Goal: Navigation & Orientation: Find specific page/section

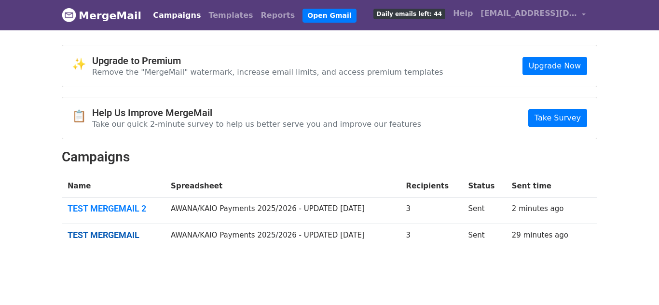
click at [125, 235] on link "TEST MERGEMAIL" at bounding box center [114, 235] width 92 height 11
click at [546, 12] on span "[EMAIL_ADDRESS][DOMAIN_NAME]" at bounding box center [528, 14] width 96 height 12
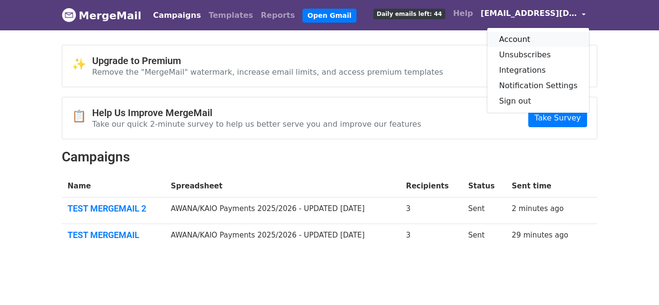
click at [524, 46] on link "Account" at bounding box center [538, 39] width 102 height 15
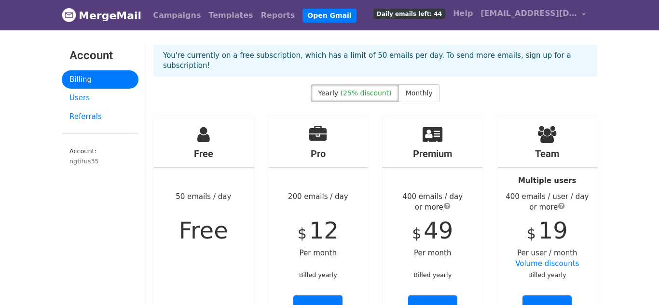
click at [89, 142] on link "Account: ngtitus35" at bounding box center [100, 158] width 77 height 33
click at [85, 154] on small "Account: ngtitus35" at bounding box center [99, 157] width 61 height 18
click at [97, 100] on link "Users" at bounding box center [100, 98] width 77 height 19
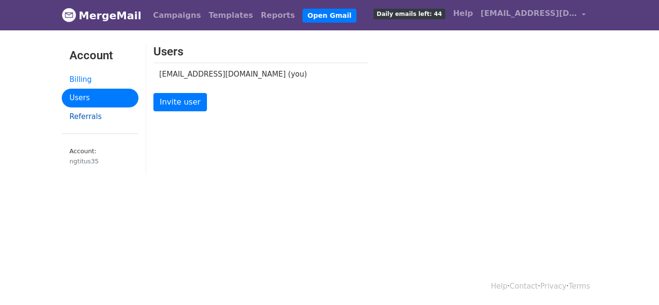
click at [82, 117] on link "Referrals" at bounding box center [100, 117] width 77 height 19
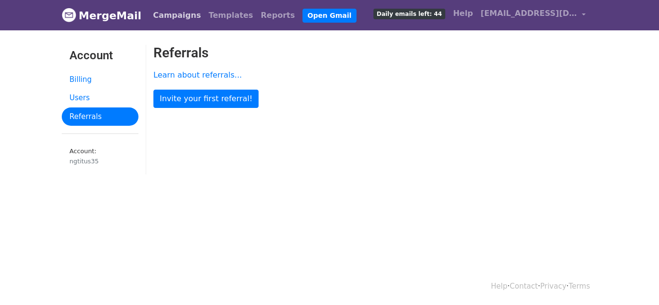
click at [182, 19] on link "Campaigns" at bounding box center [176, 15] width 55 height 19
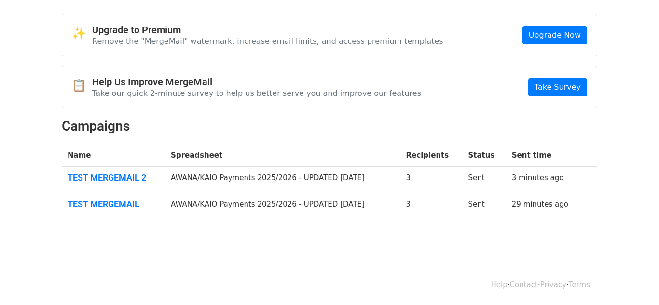
scroll to position [26, 0]
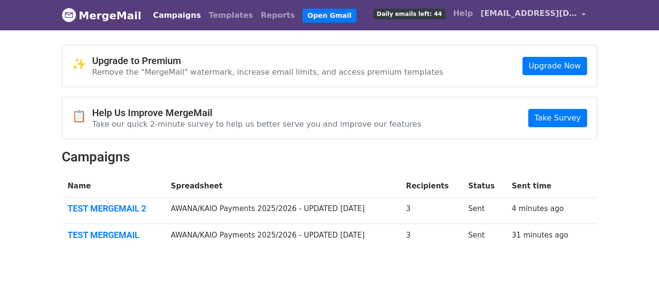
click at [551, 12] on span "[EMAIL_ADDRESS][DOMAIN_NAME]" at bounding box center [528, 14] width 96 height 12
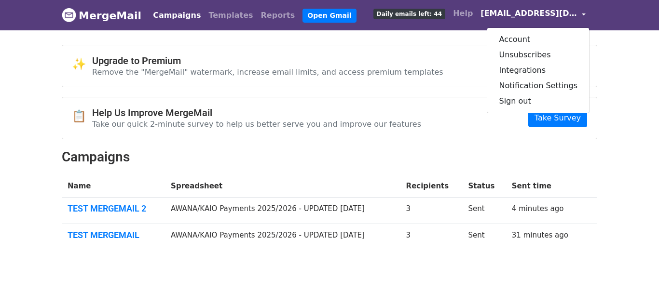
click at [577, 14] on span "[EMAIL_ADDRESS][DOMAIN_NAME]" at bounding box center [528, 14] width 96 height 12
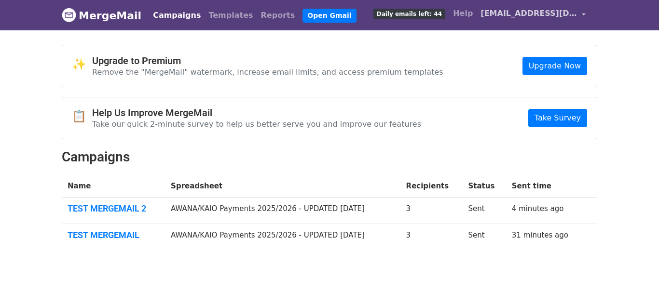
click at [583, 13] on link "[EMAIL_ADDRESS][DOMAIN_NAME]" at bounding box center [532, 15] width 113 height 23
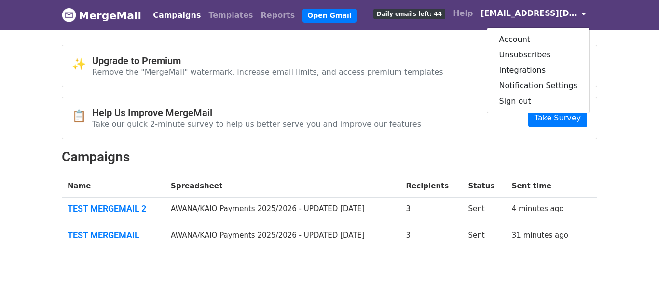
scroll to position [31, 0]
